Goal: Check status: Check status

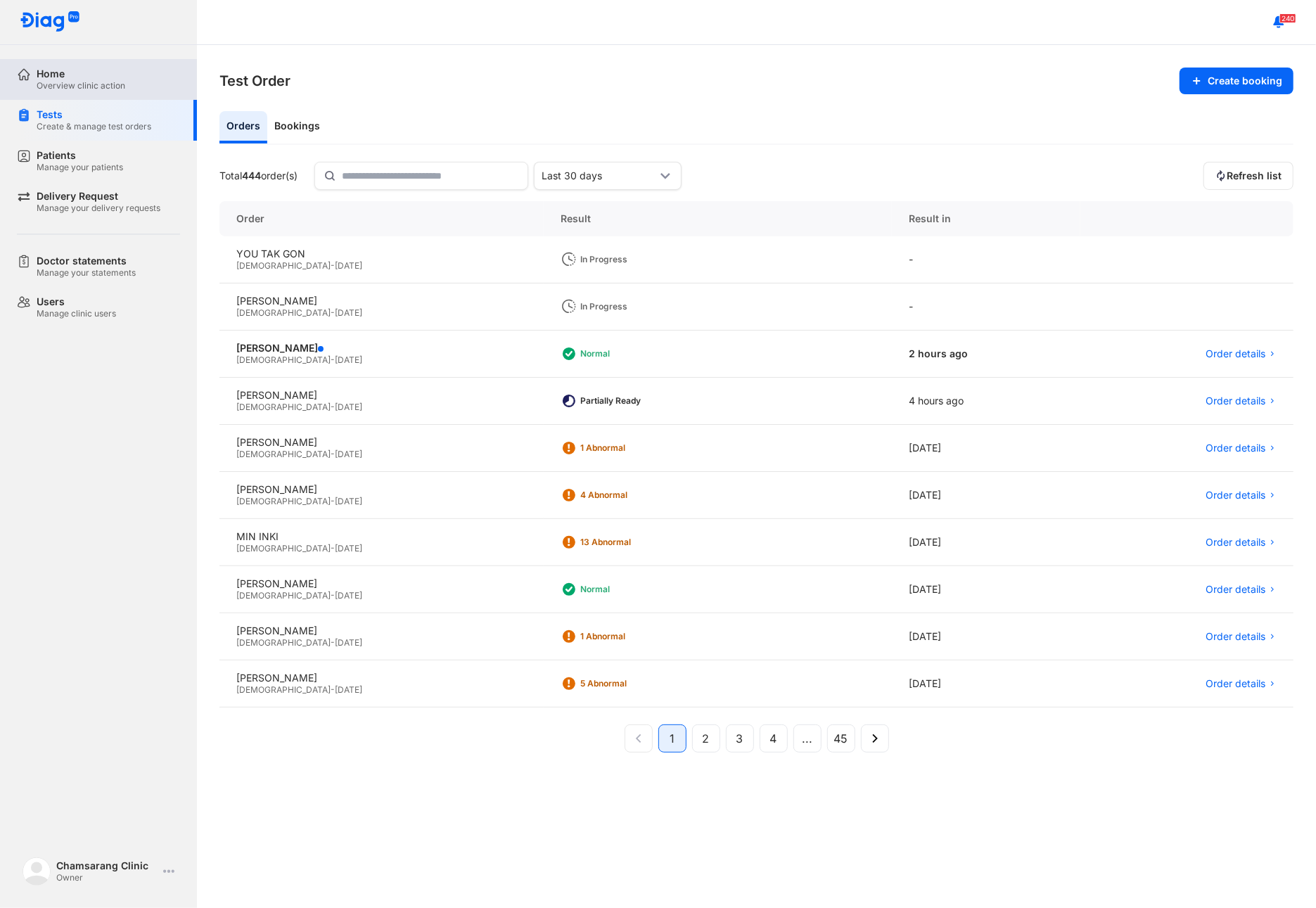
click at [56, 94] on div "Home Overview clinic action" at bounding box center [106, 80] width 180 height 41
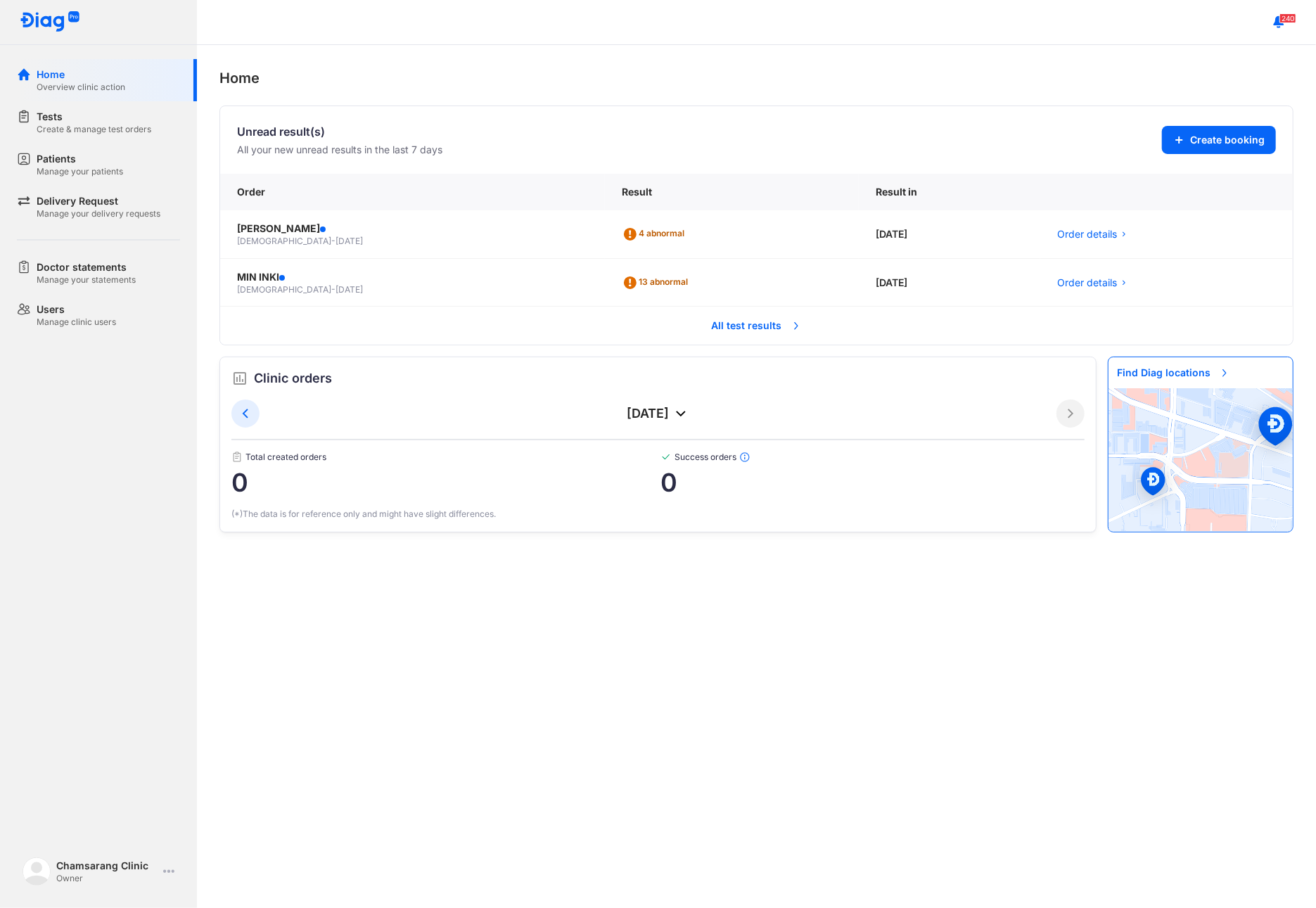
click at [745, 323] on span "All test results" at bounding box center [757, 326] width 107 height 31
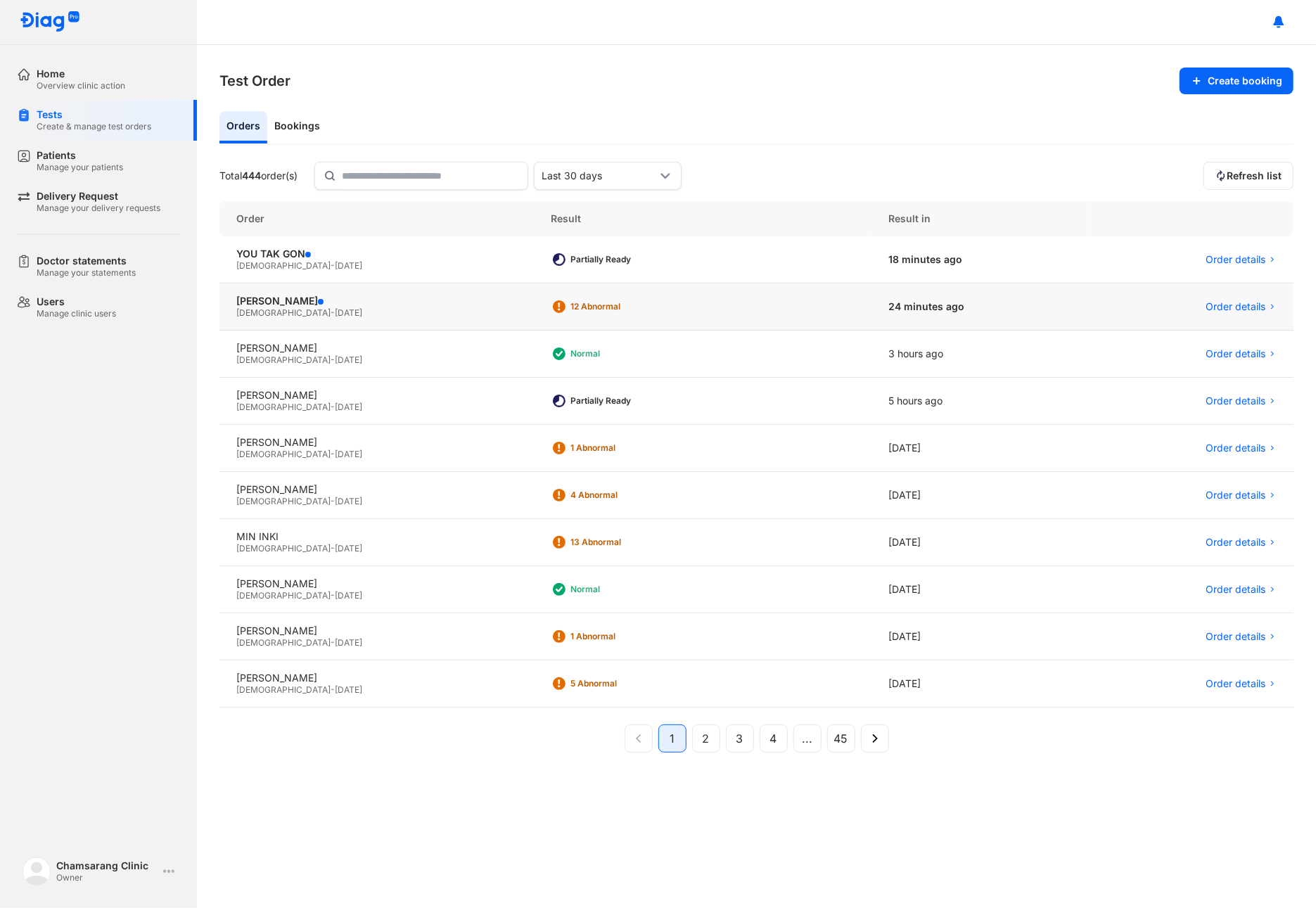
click at [316, 309] on div "[DEMOGRAPHIC_DATA] - [DATE]" at bounding box center [376, 312] width 281 height 11
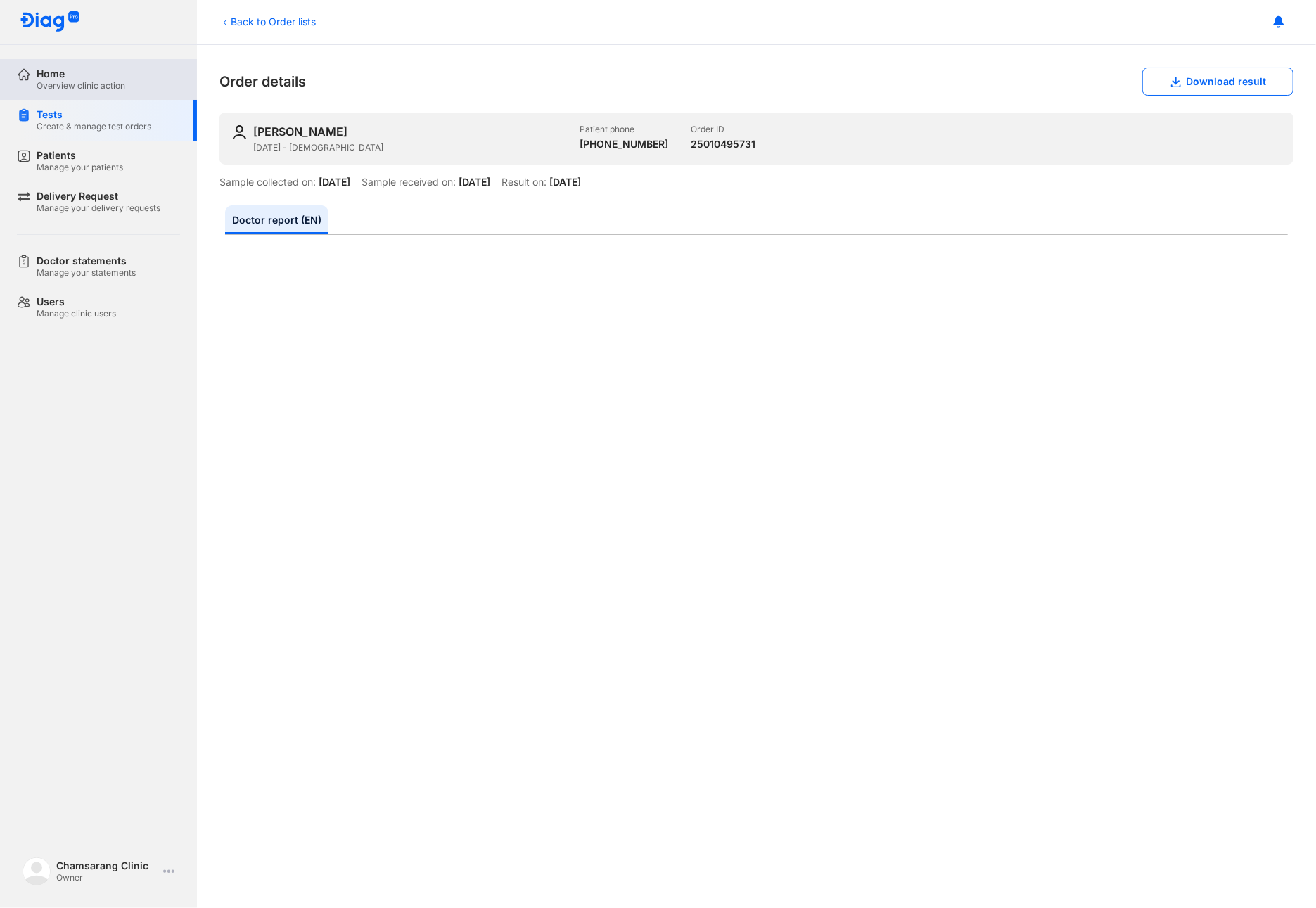
click at [32, 77] on div "Home Overview clinic action" at bounding box center [106, 80] width 180 height 41
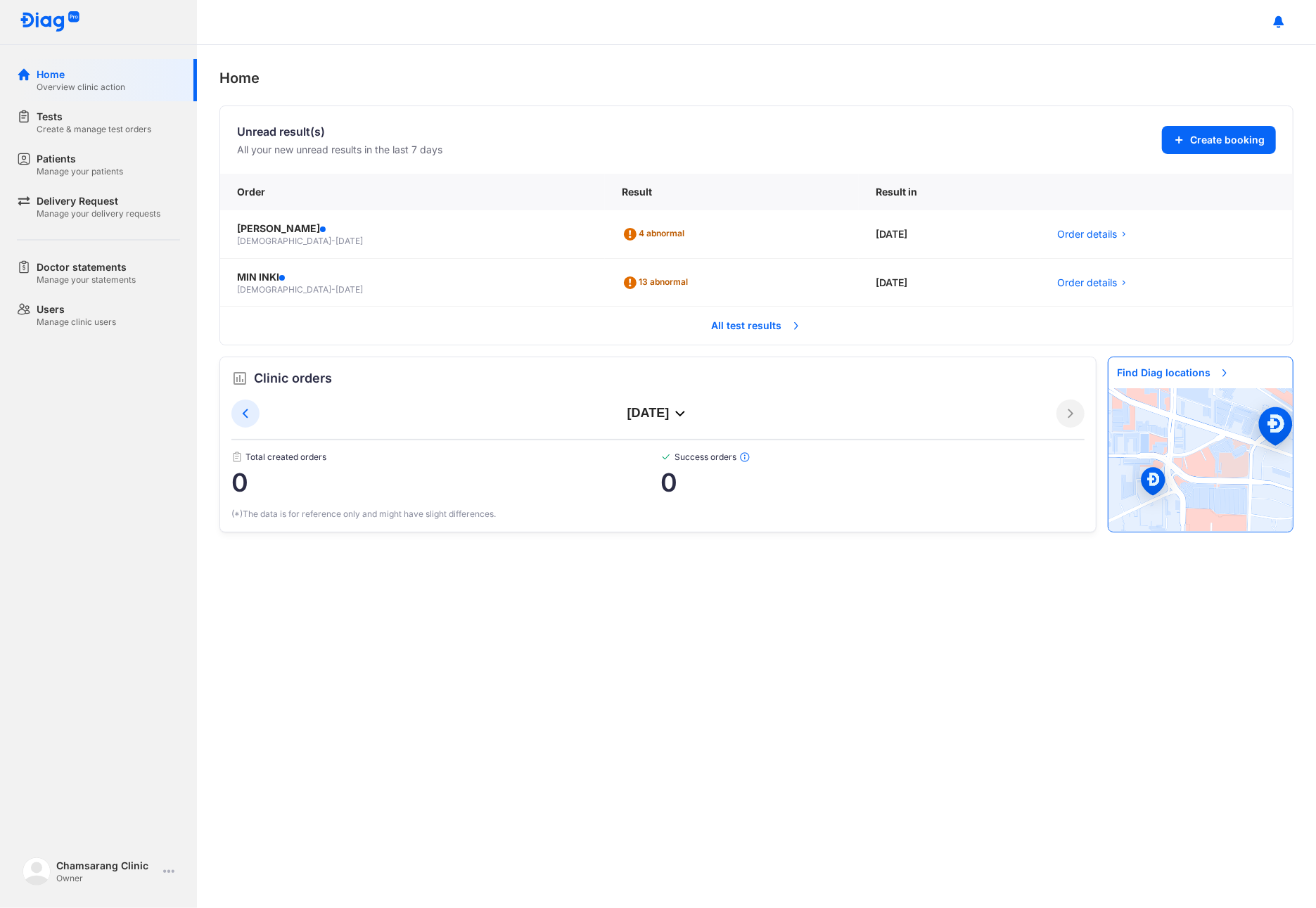
click at [731, 321] on span "All test results" at bounding box center [757, 326] width 107 height 31
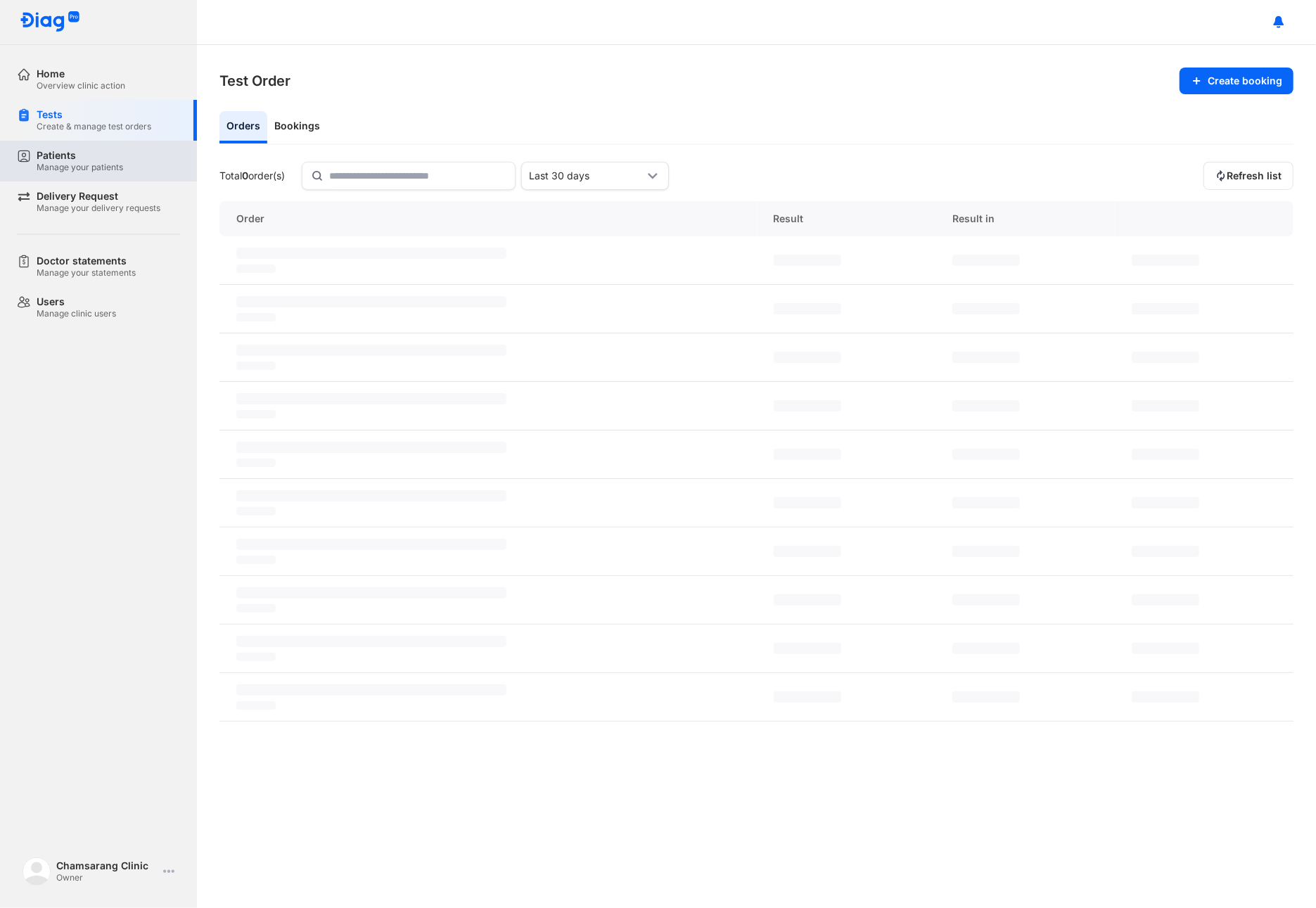
drag, startPoint x: 60, startPoint y: 78, endPoint x: 152, endPoint y: 160, distance: 123.2
click at [60, 78] on div "Home" at bounding box center [81, 73] width 89 height 12
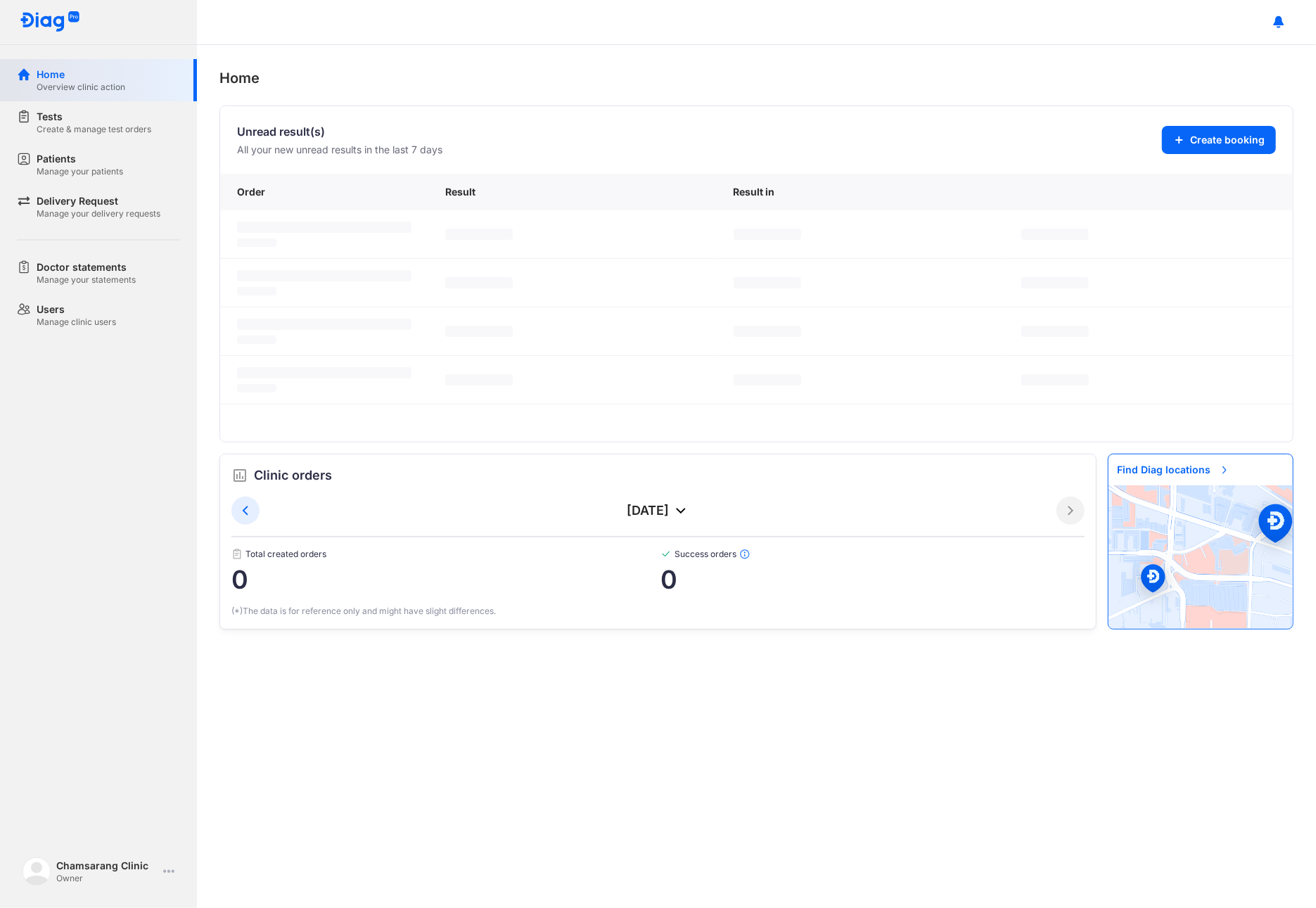
click at [49, 77] on div "Home" at bounding box center [81, 74] width 89 height 14
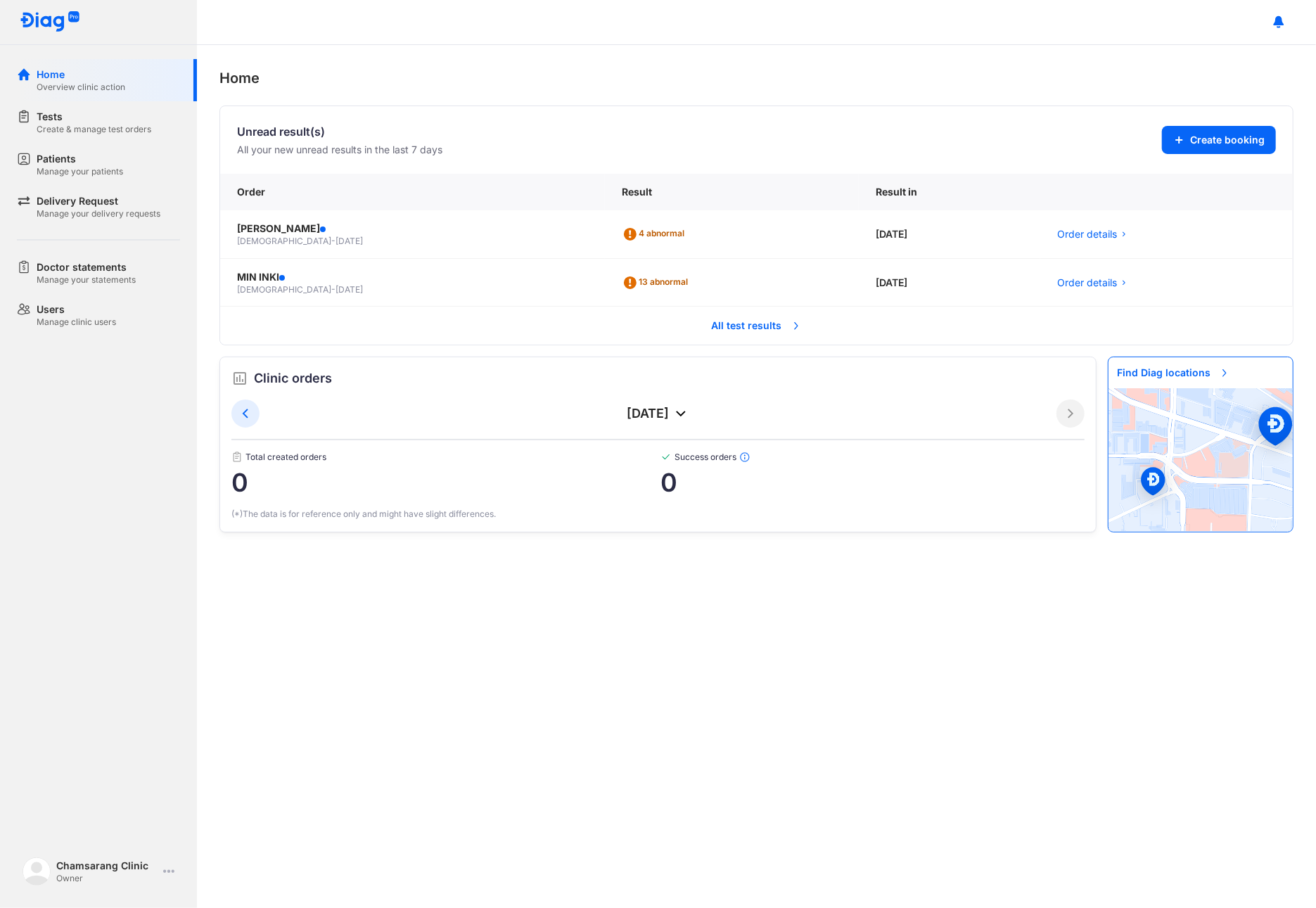
click at [717, 330] on span "All test results" at bounding box center [757, 326] width 107 height 31
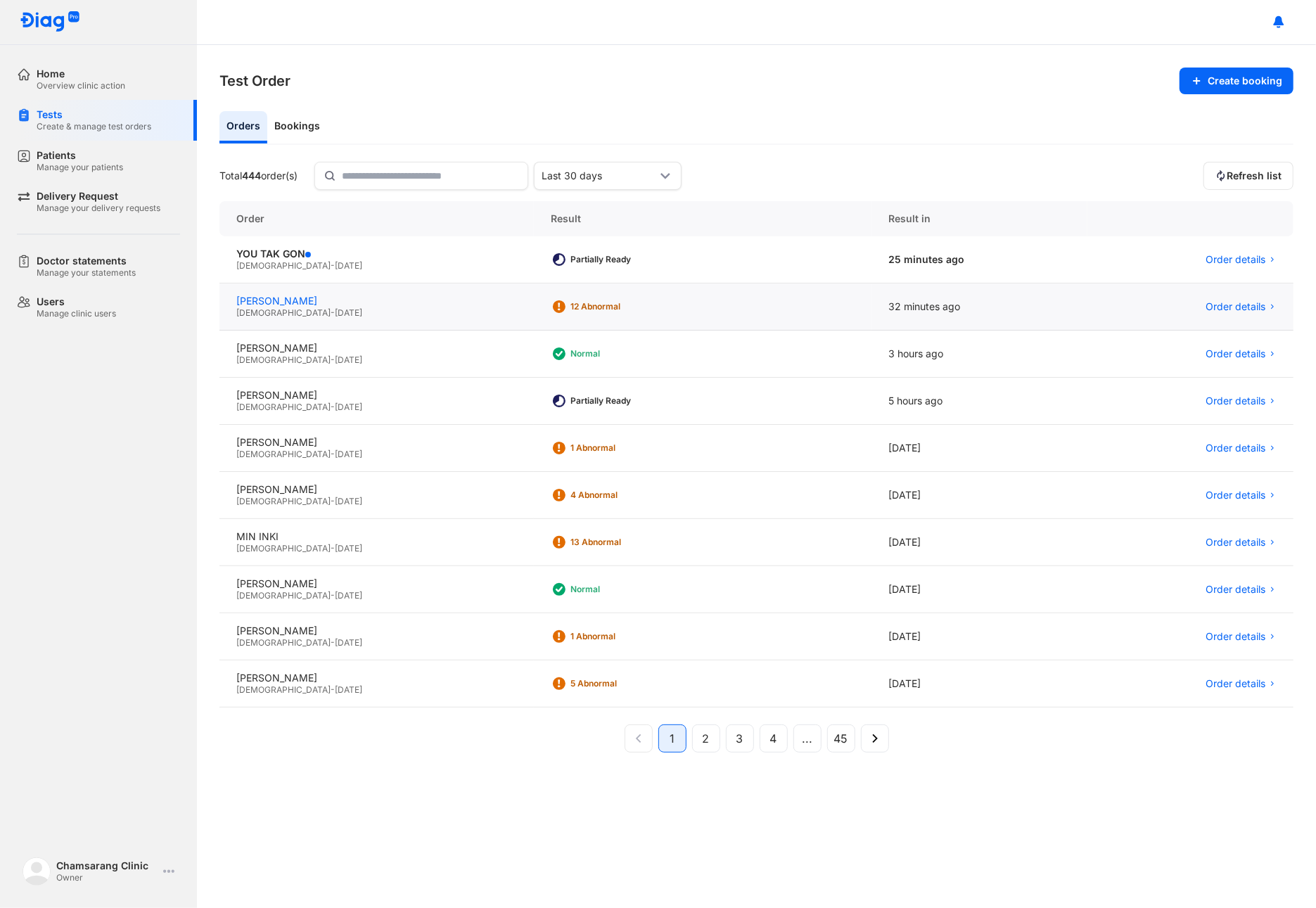
click at [305, 300] on div "[PERSON_NAME]" at bounding box center [376, 301] width 281 height 12
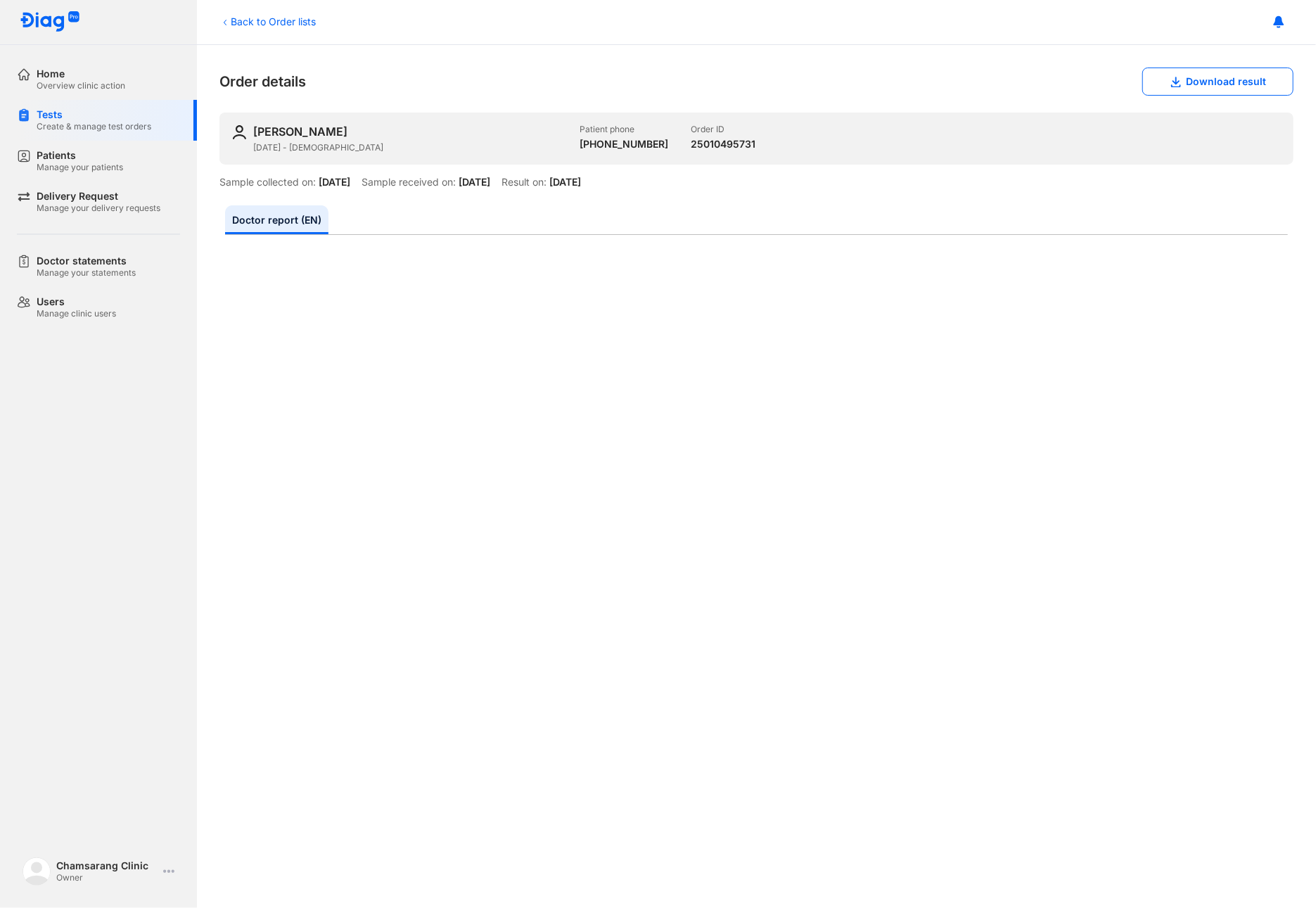
drag, startPoint x: 1182, startPoint y: 84, endPoint x: 1177, endPoint y: 98, distance: 14.9
click at [1182, 84] on button "Download result" at bounding box center [1218, 81] width 151 height 28
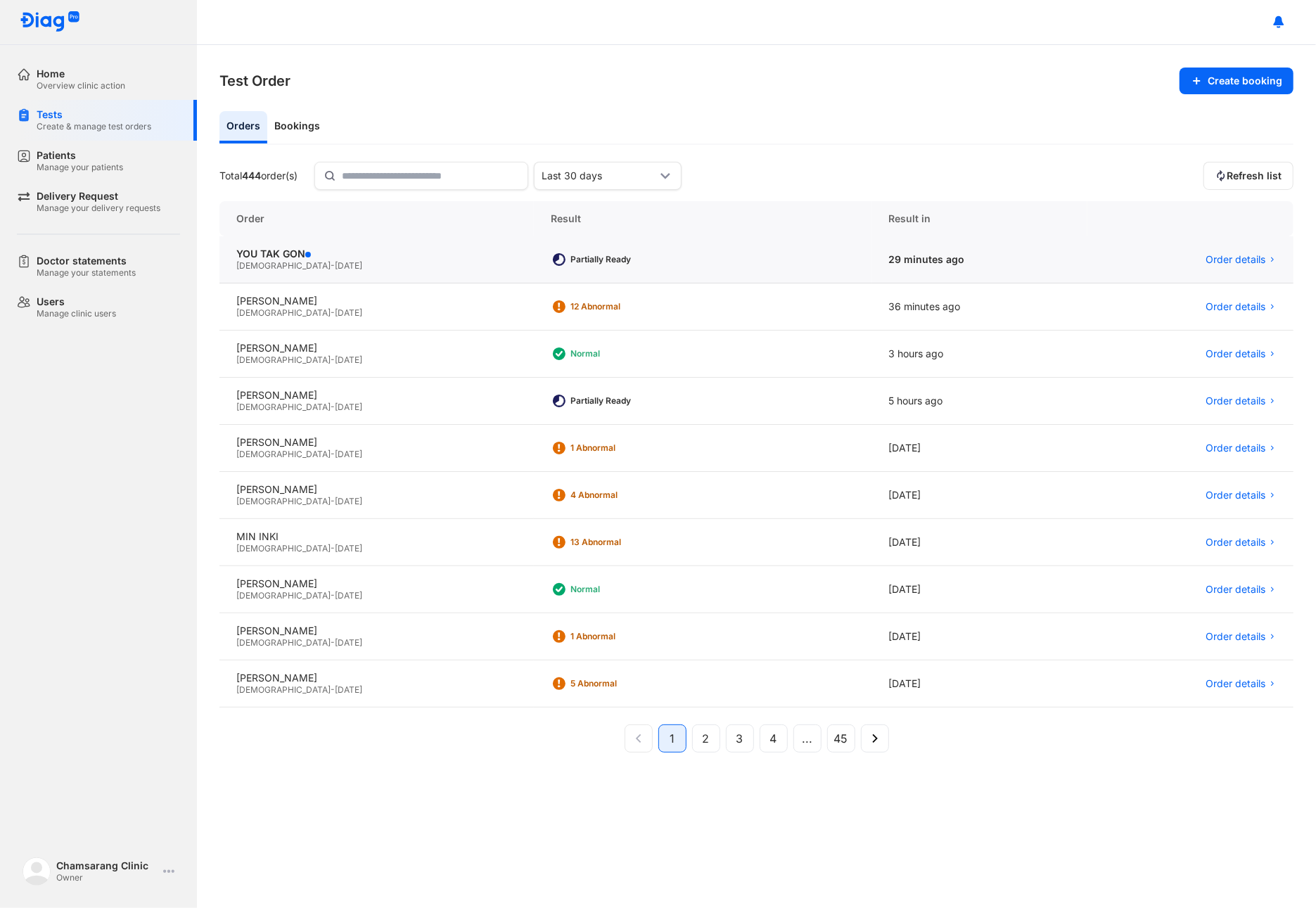
click at [317, 263] on div "Male - 21/08/1988" at bounding box center [376, 266] width 281 height 11
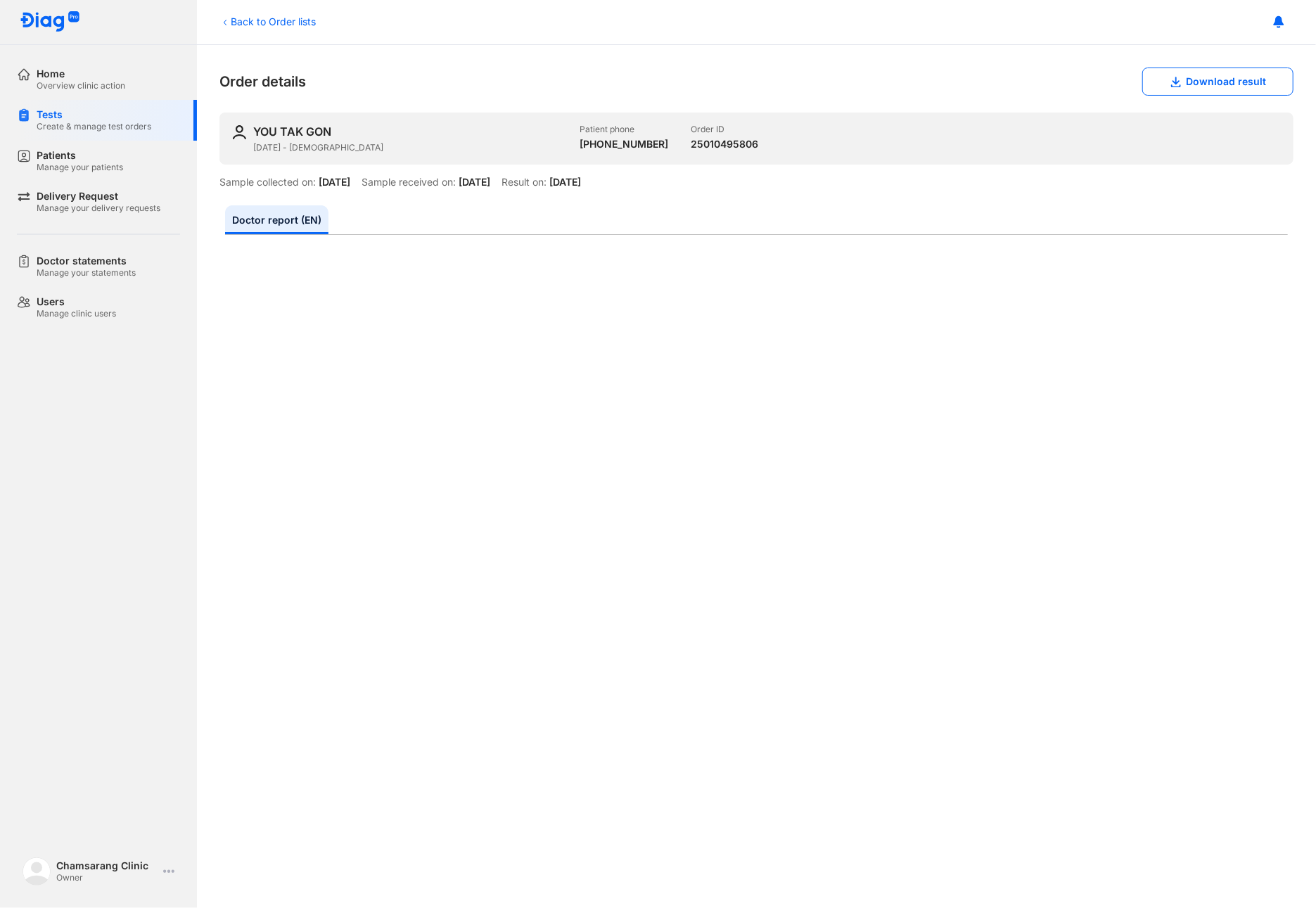
click at [15, 634] on div "Home Overview clinic action Tests Create & manage test orders Patients Manage y…" at bounding box center [98, 454] width 197 height 908
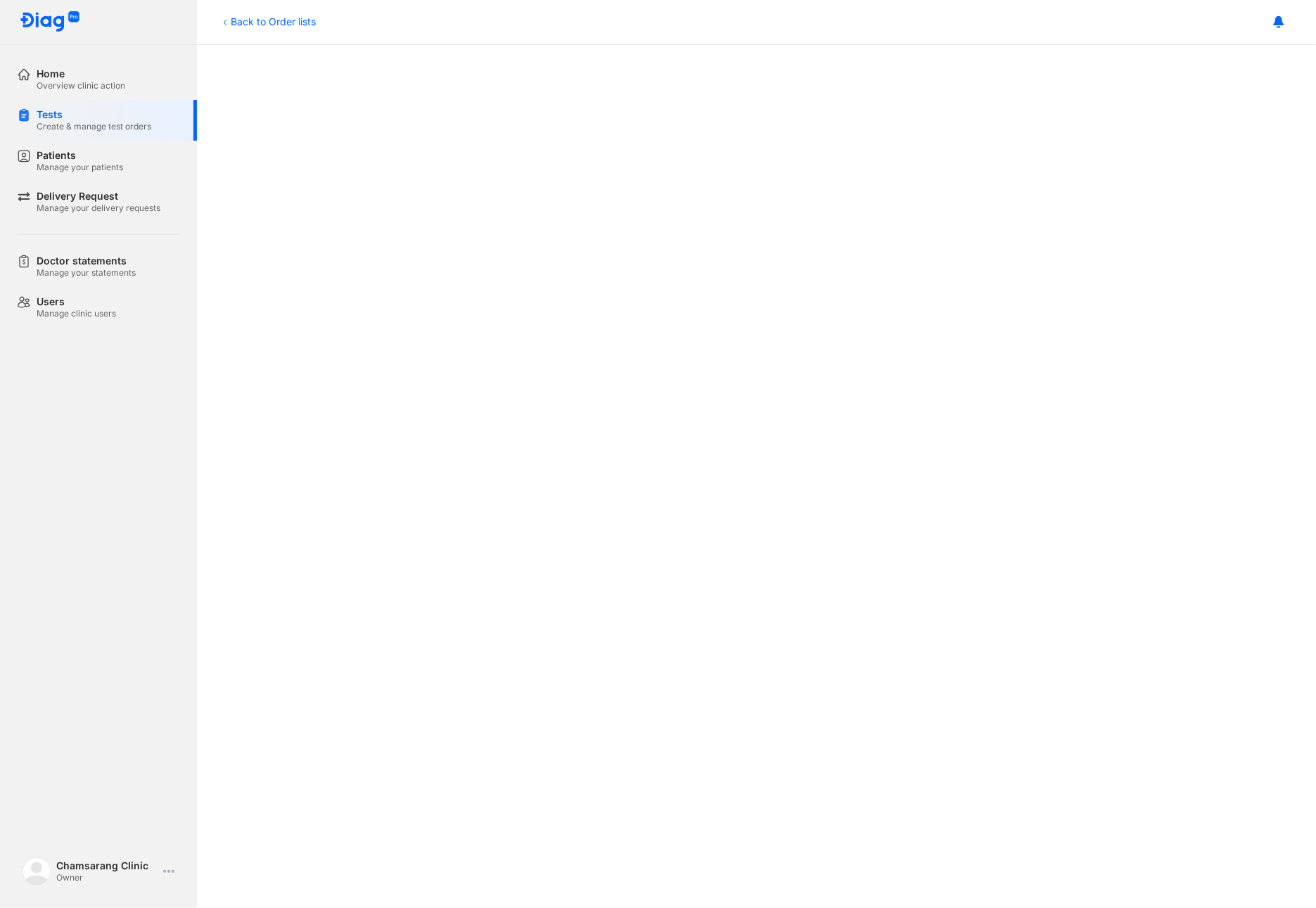
scroll to position [282, 0]
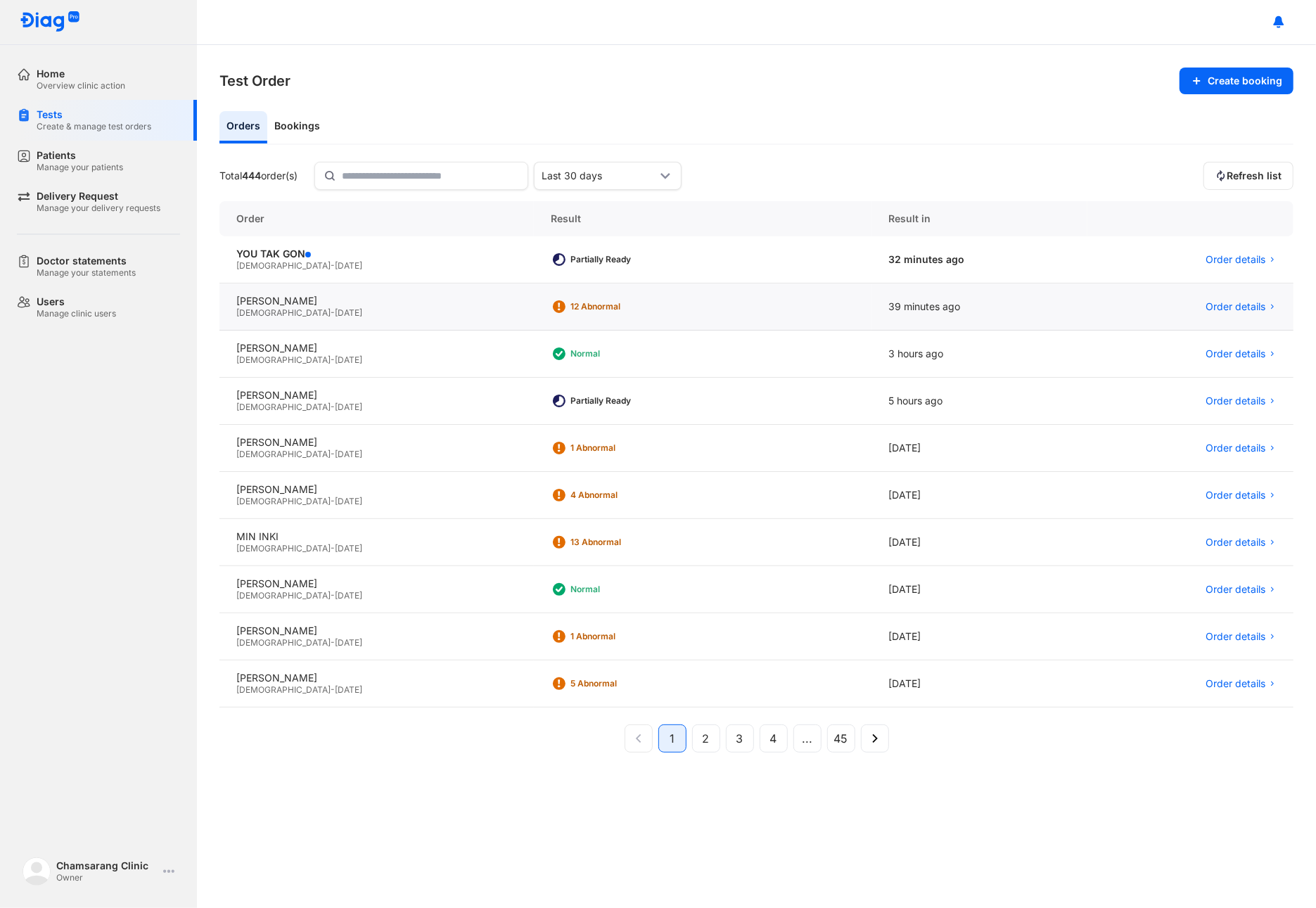
click at [335, 307] on span "[DATE]" at bounding box center [348, 312] width 27 height 10
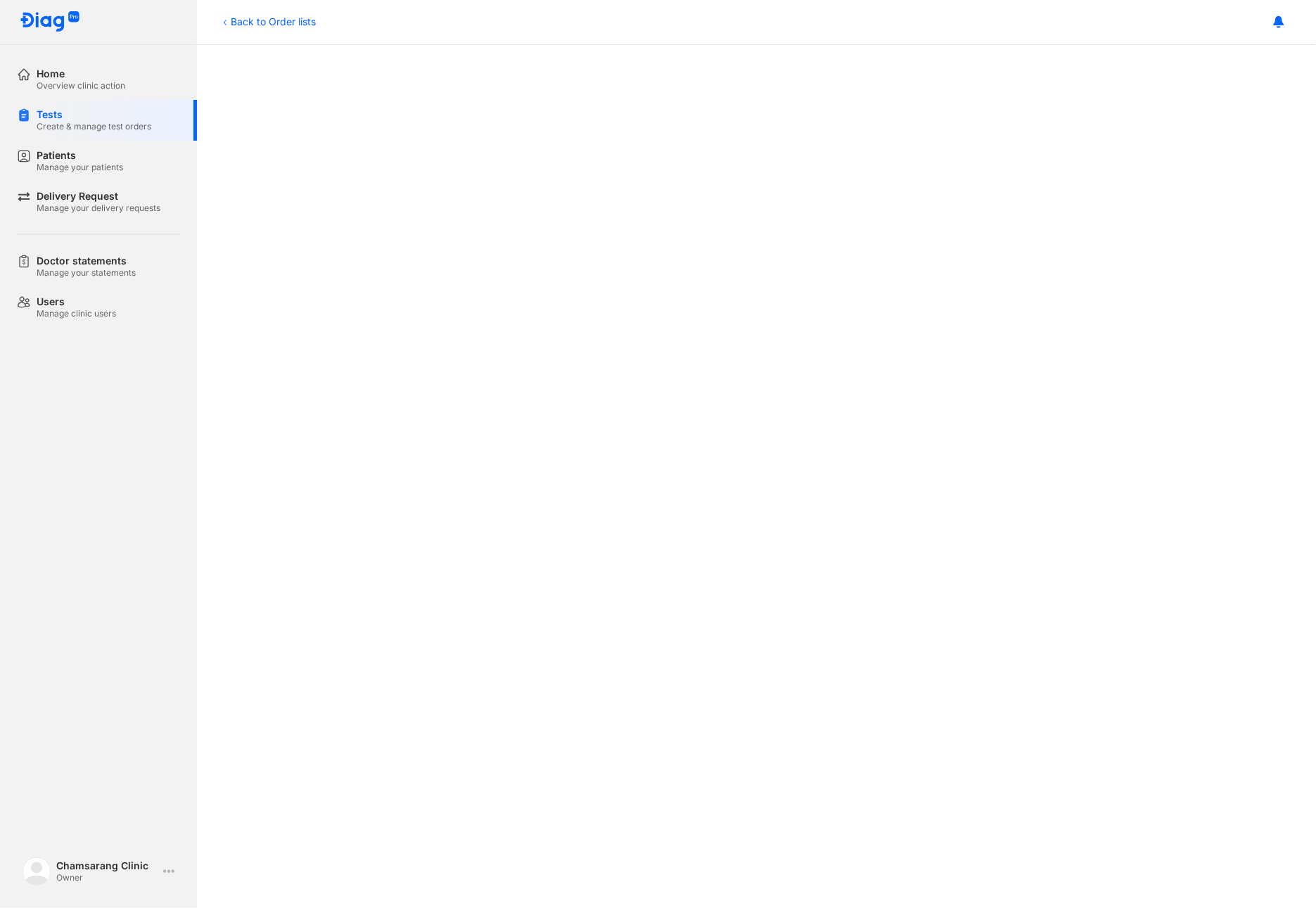
scroll to position [282, 0]
